Goal: Answer question/provide support: Share knowledge or assist other users

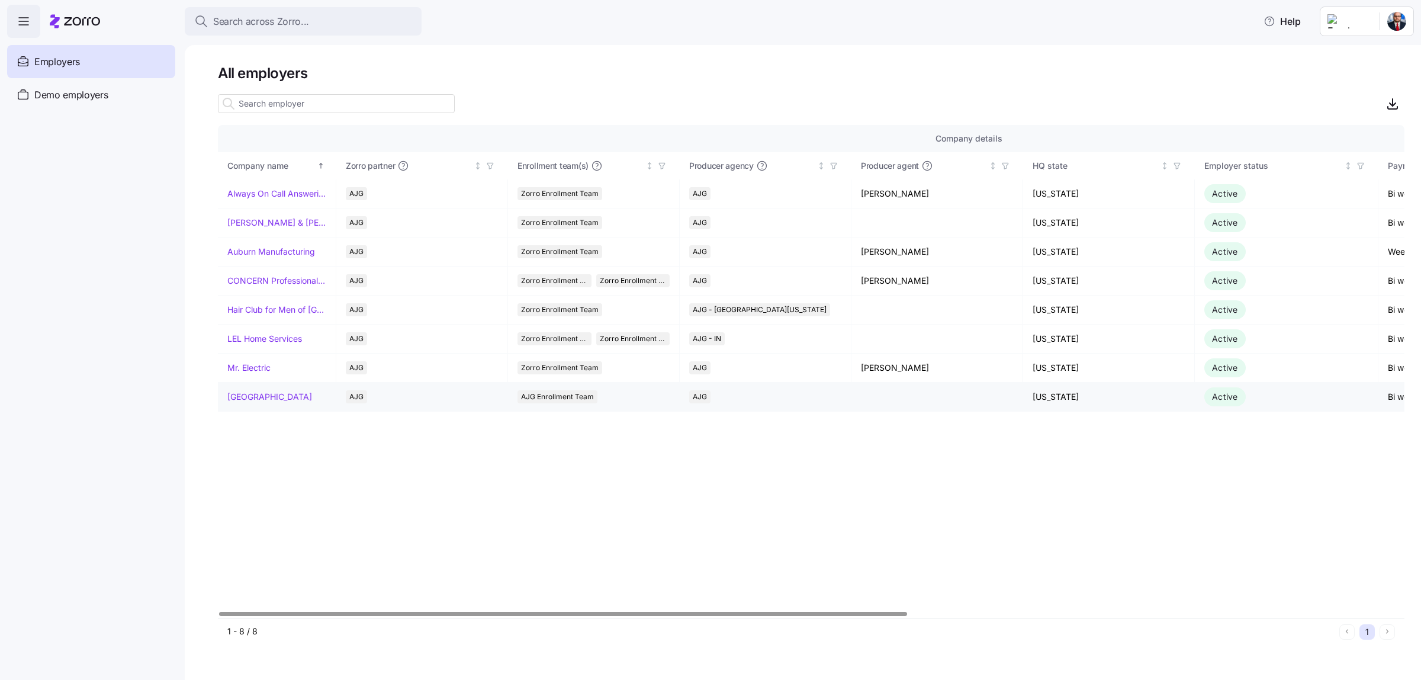
click at [288, 403] on link "[GEOGRAPHIC_DATA]" at bounding box center [269, 397] width 85 height 12
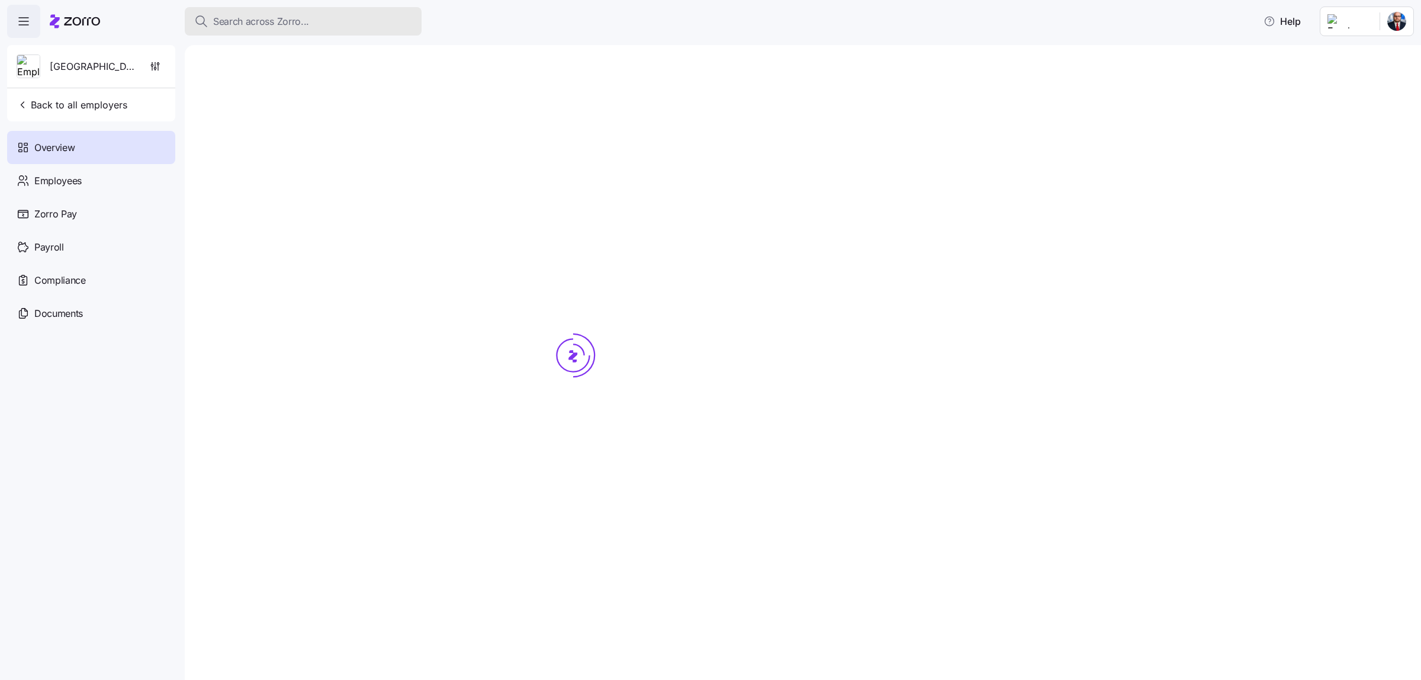
click at [260, 19] on span "Search across Zorro..." at bounding box center [261, 21] width 96 height 15
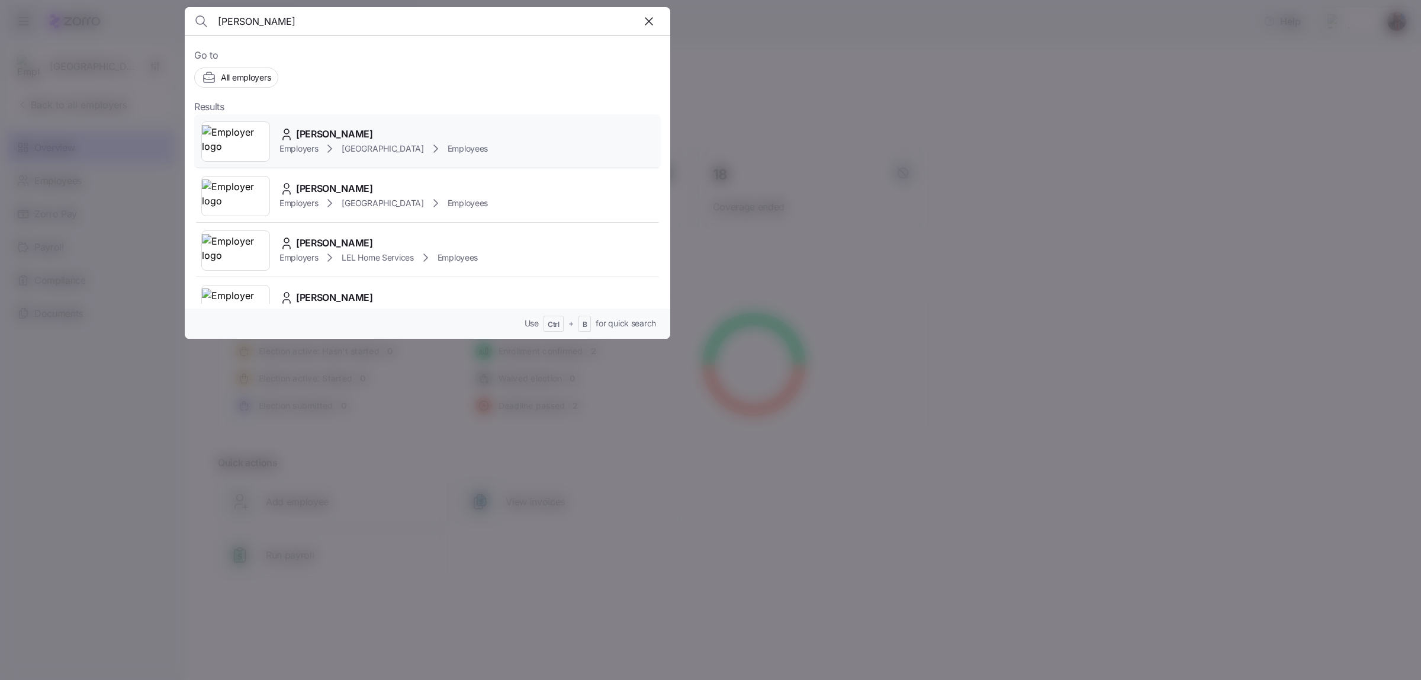
type input "[PERSON_NAME]"
click at [345, 133] on span "[PERSON_NAME]" at bounding box center [334, 134] width 77 height 15
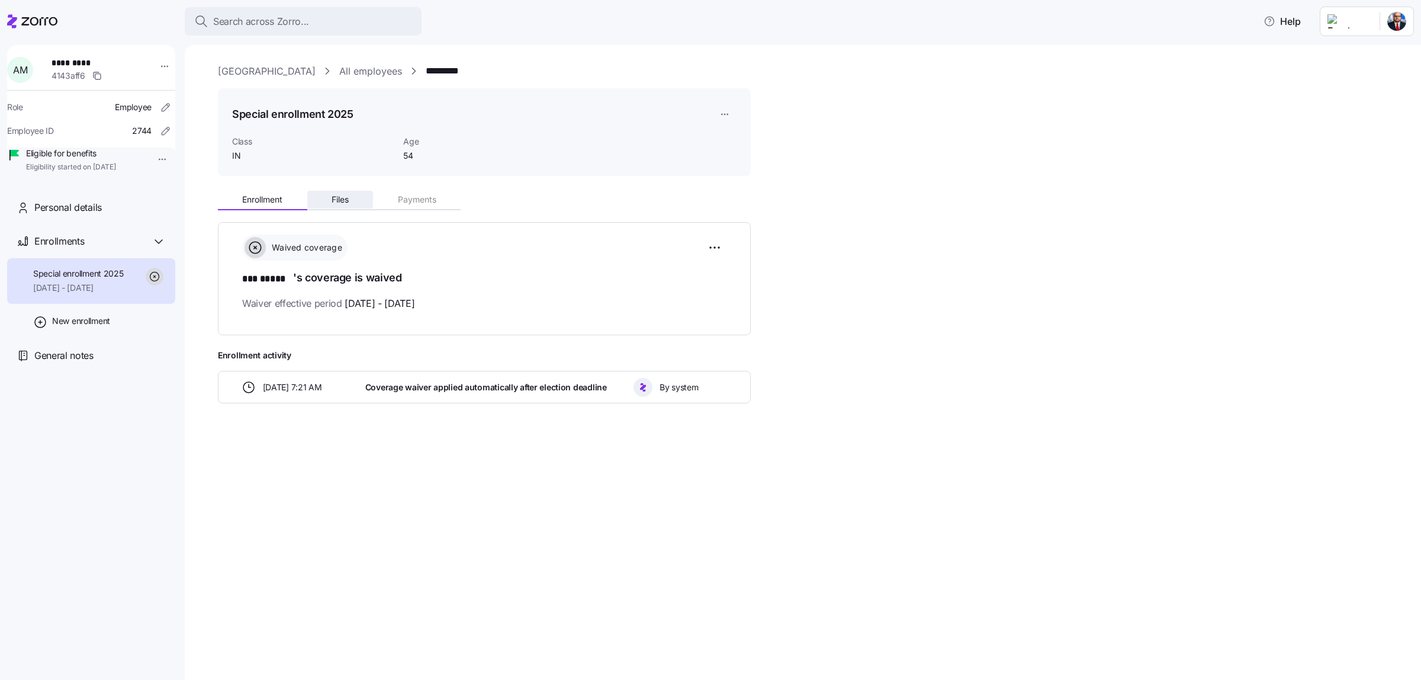
click at [335, 200] on span "Files" at bounding box center [339, 199] width 17 height 8
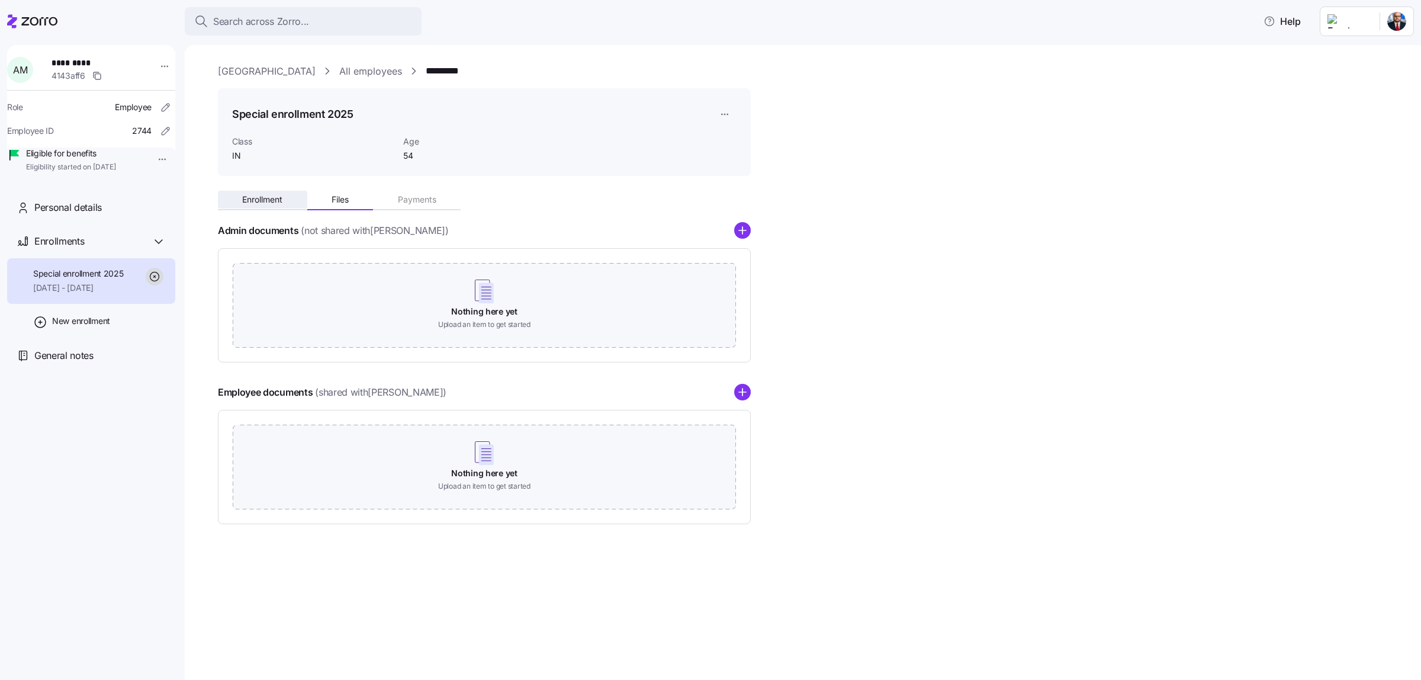
click at [237, 196] on button "Enrollment" at bounding box center [262, 200] width 89 height 18
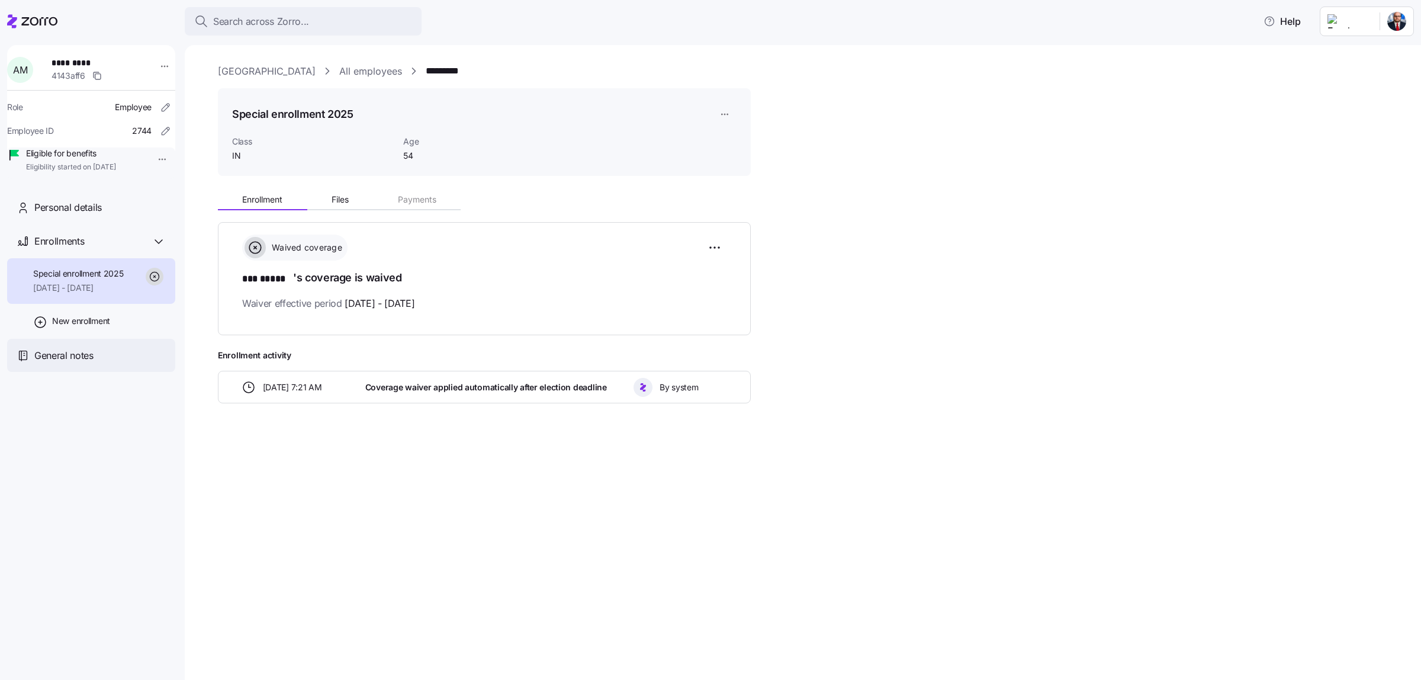
click at [49, 363] on span "General notes" at bounding box center [63, 355] width 59 height 15
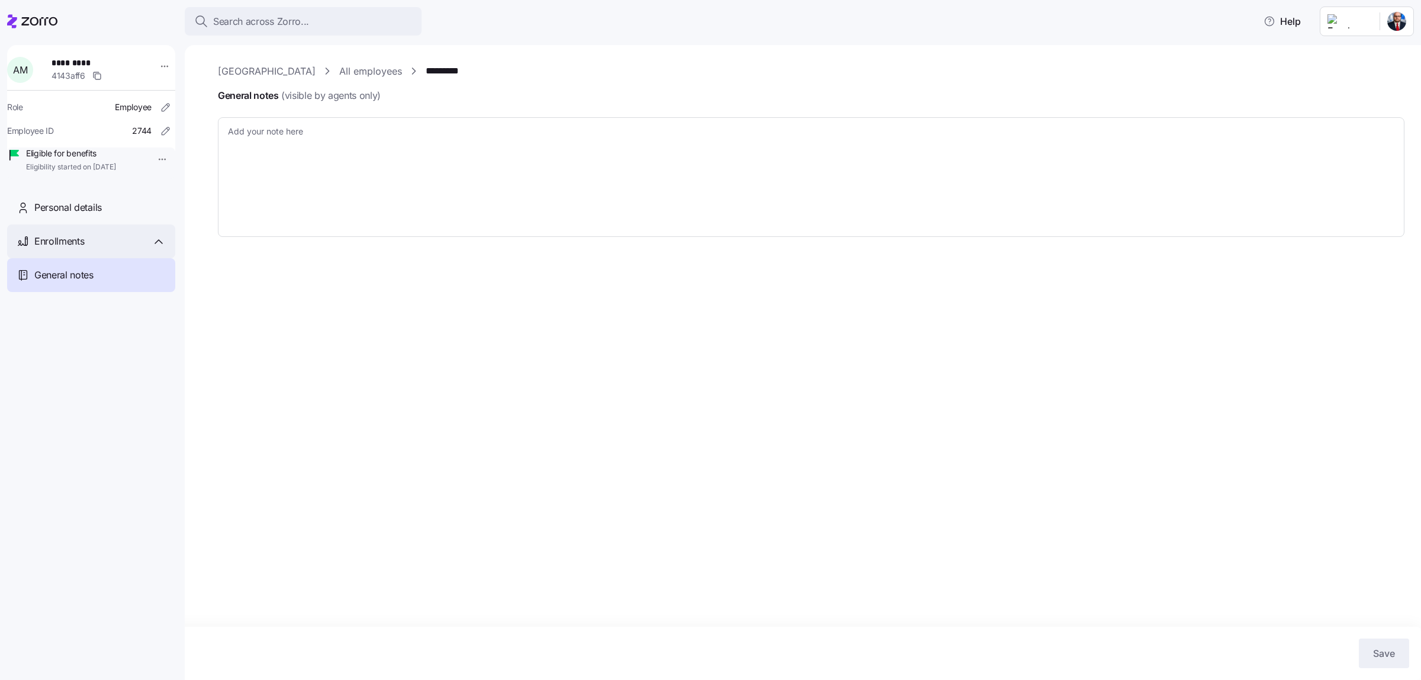
click at [83, 258] on div "Enrollments" at bounding box center [91, 241] width 168 height 34
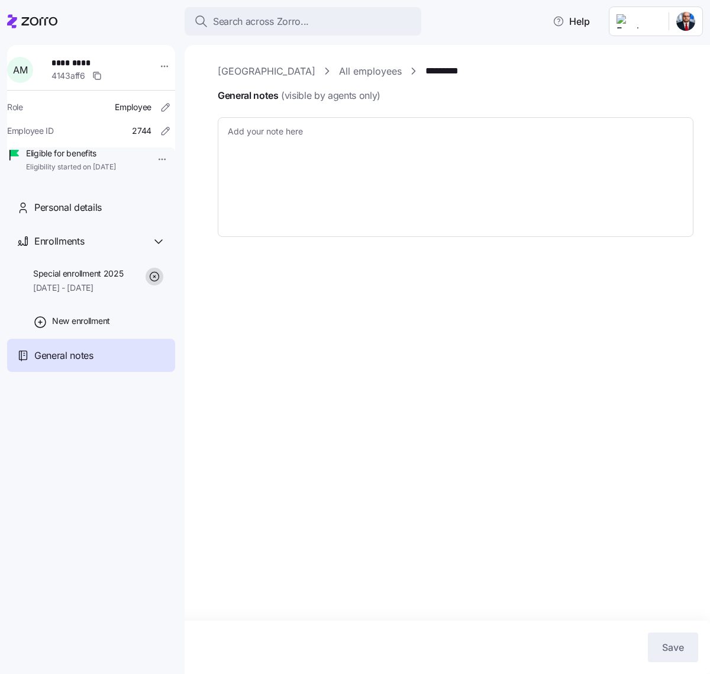
type textarea "x"
